Goal: Task Accomplishment & Management: Use online tool/utility

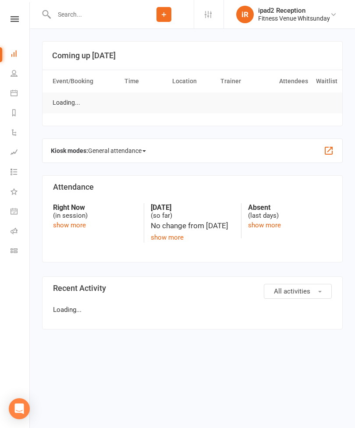
click at [14, 95] on icon at bounding box center [14, 92] width 7 height 7
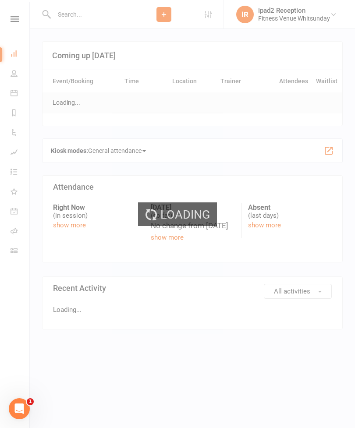
click at [7, 96] on div "Loading" at bounding box center [177, 214] width 355 height 428
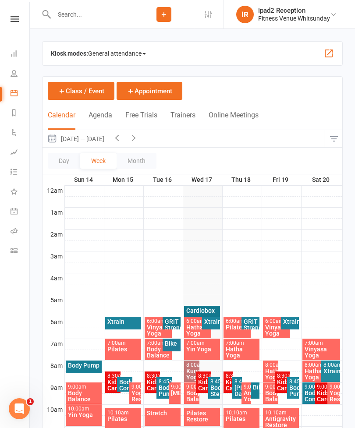
click at [131, 57] on span "General attendance" at bounding box center [117, 53] width 58 height 14
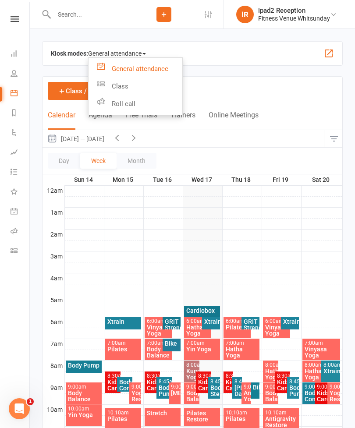
click at [124, 85] on link "Class" at bounding box center [136, 87] width 94 height 18
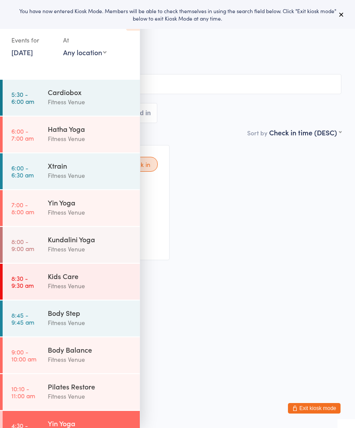
click at [346, 14] on button at bounding box center [341, 14] width 11 height 11
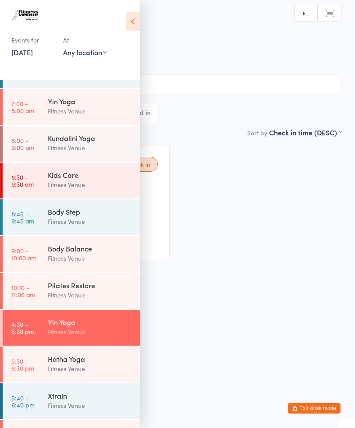
scroll to position [109, 0]
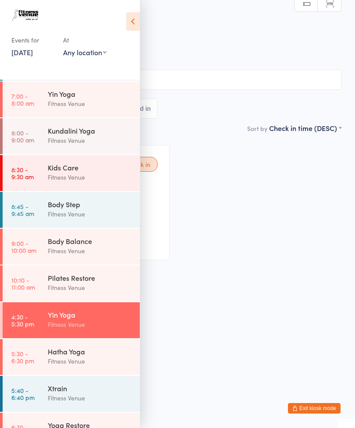
click at [86, 316] on div "Yin Yoga" at bounding box center [90, 315] width 85 height 10
click at [135, 22] on icon at bounding box center [133, 21] width 14 height 18
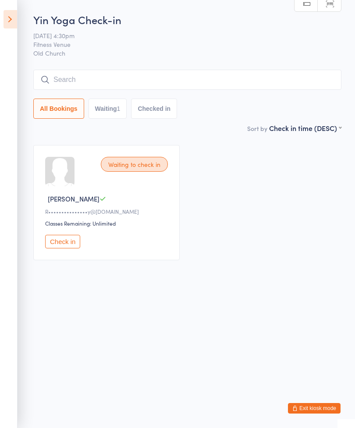
click at [67, 81] on input "search" at bounding box center [187, 80] width 308 height 20
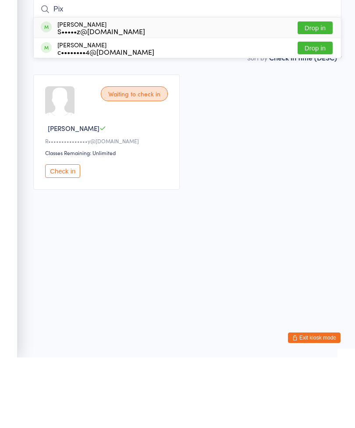
type input "Pix"
click at [320, 92] on button "Drop in" at bounding box center [315, 98] width 35 height 13
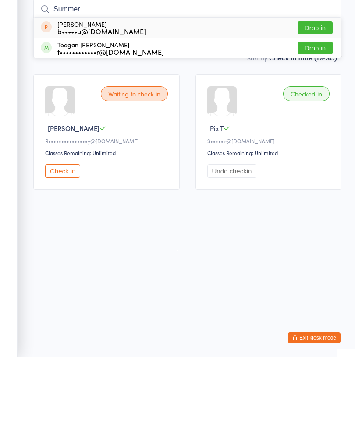
click at [97, 70] on input "Summer" at bounding box center [187, 80] width 308 height 20
type input "S"
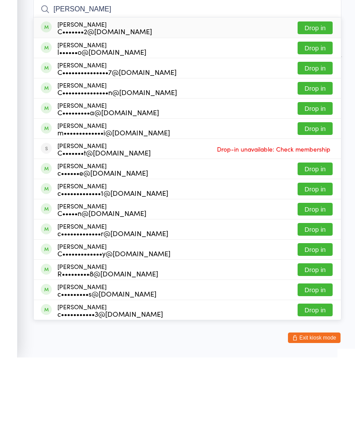
type input "[PERSON_NAME]"
click at [316, 152] on button "Drop in" at bounding box center [315, 158] width 35 height 13
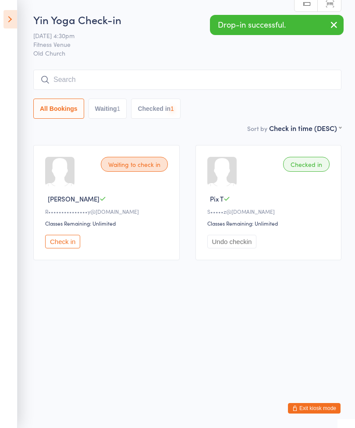
click at [81, 75] on input "search" at bounding box center [187, 80] width 308 height 20
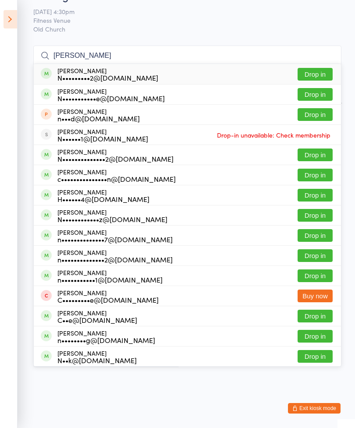
scroll to position [25, 0]
type input "N"
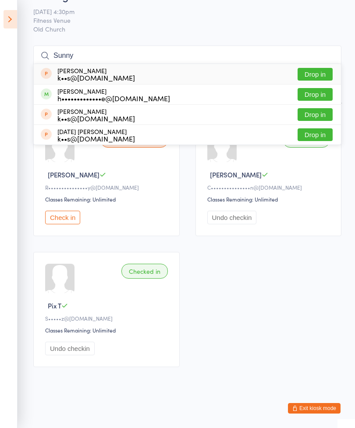
type input "Sunny"
click at [316, 74] on button "Drop in" at bounding box center [315, 74] width 35 height 13
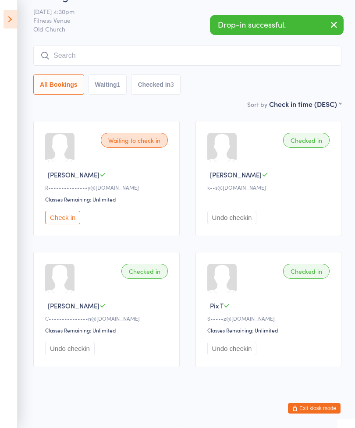
click at [66, 57] on input "search" at bounding box center [187, 56] width 308 height 20
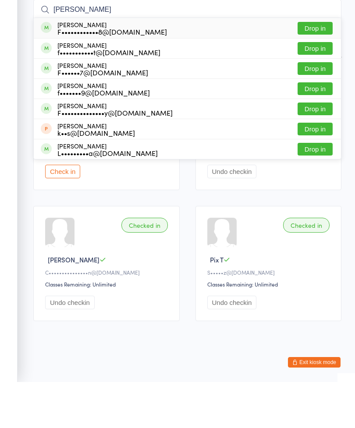
type input "[PERSON_NAME]"
click at [314, 88] on button "Drop in" at bounding box center [315, 94] width 35 height 13
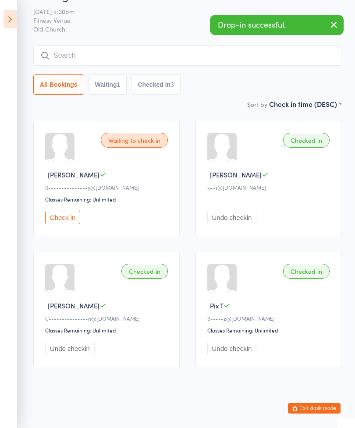
click at [69, 211] on button "Check in" at bounding box center [62, 218] width 35 height 14
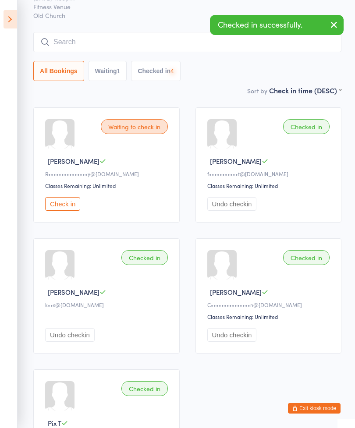
click at [74, 49] on input "search" at bounding box center [187, 42] width 308 height 20
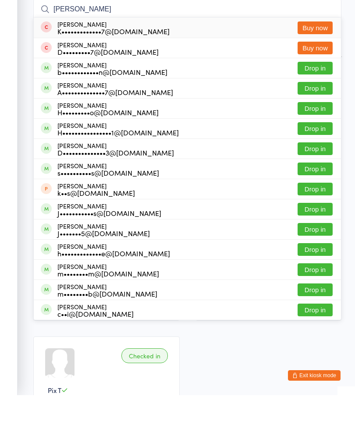
type input "[PERSON_NAME]"
click at [313, 135] on button "Drop in" at bounding box center [315, 141] width 35 height 13
click at [96, 32] on input "[PERSON_NAME]" at bounding box center [187, 42] width 308 height 20
type input "H"
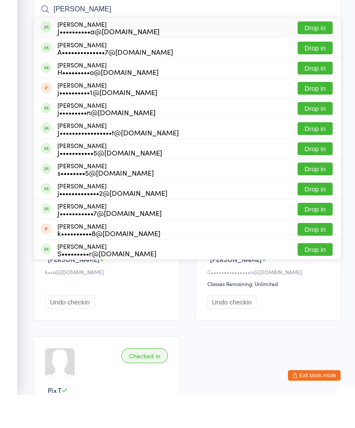
type input "[PERSON_NAME]"
click at [320, 54] on button "Drop in" at bounding box center [315, 60] width 35 height 13
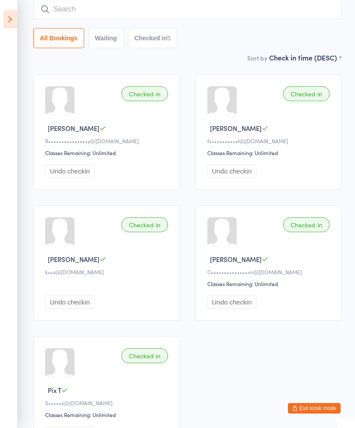
click at [64, 6] on input "search" at bounding box center [187, 9] width 308 height 20
click at [83, 8] on input "[PERSON_NAME]" at bounding box center [187, 9] width 308 height 20
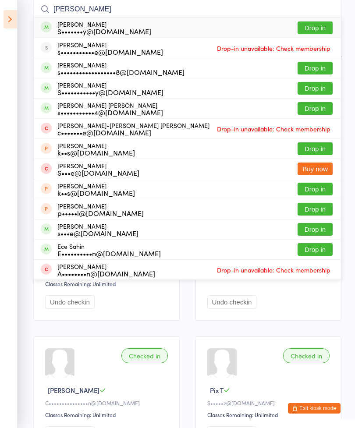
type input "[PERSON_NAME]"
click at [314, 88] on button "Drop in" at bounding box center [315, 88] width 35 height 13
